Goal: Information Seeking & Learning: Learn about a topic

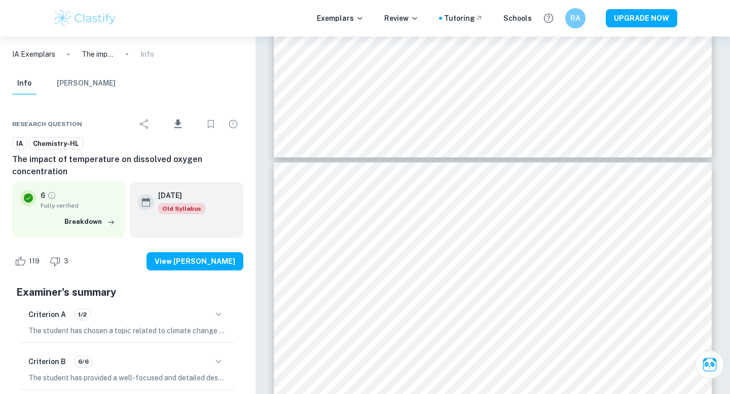
scroll to position [4253, 0]
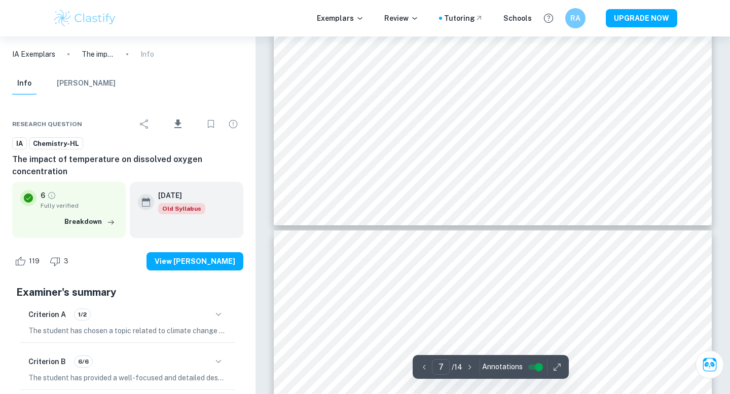
type input "8"
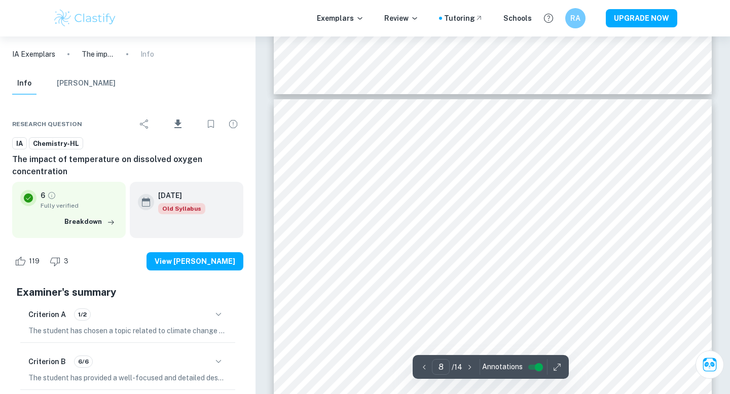
scroll to position [4315, 0]
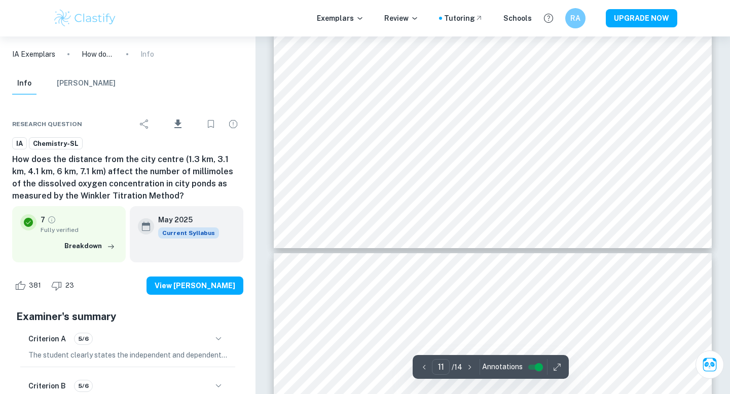
scroll to position [6644, 0]
